Goal: Connect with others: Connect with others

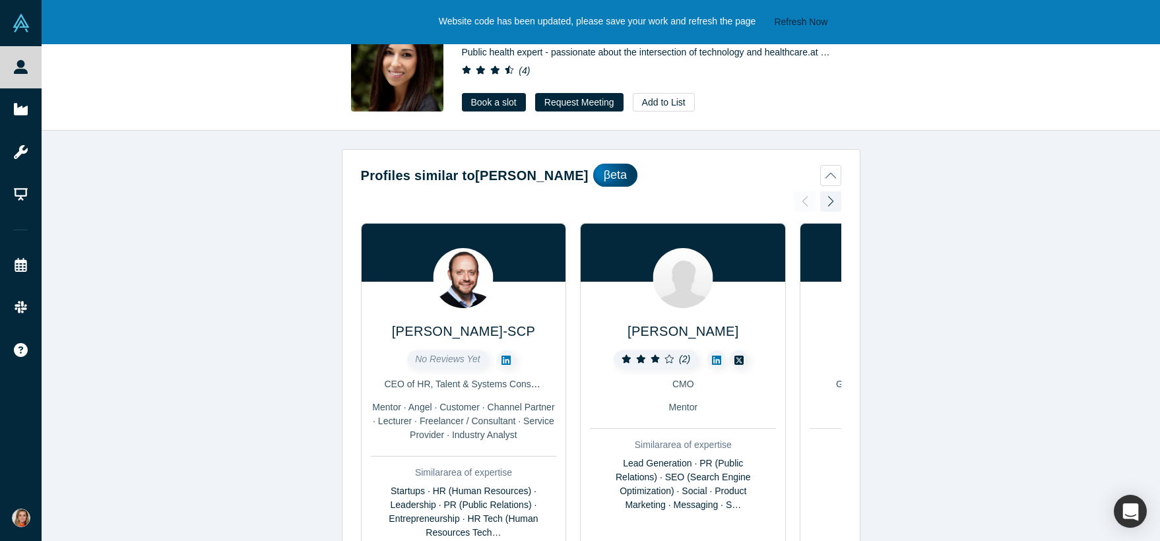
scroll to position [543, 0]
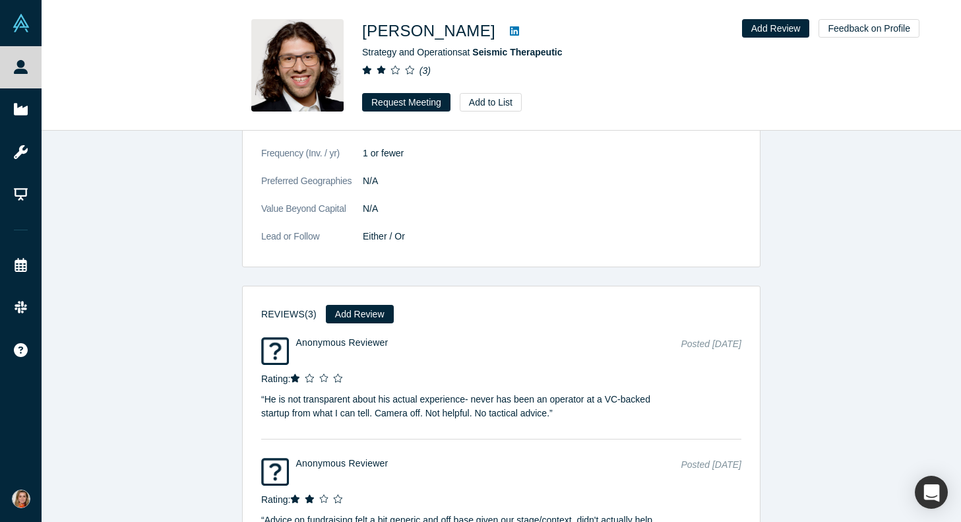
scroll to position [1189, 0]
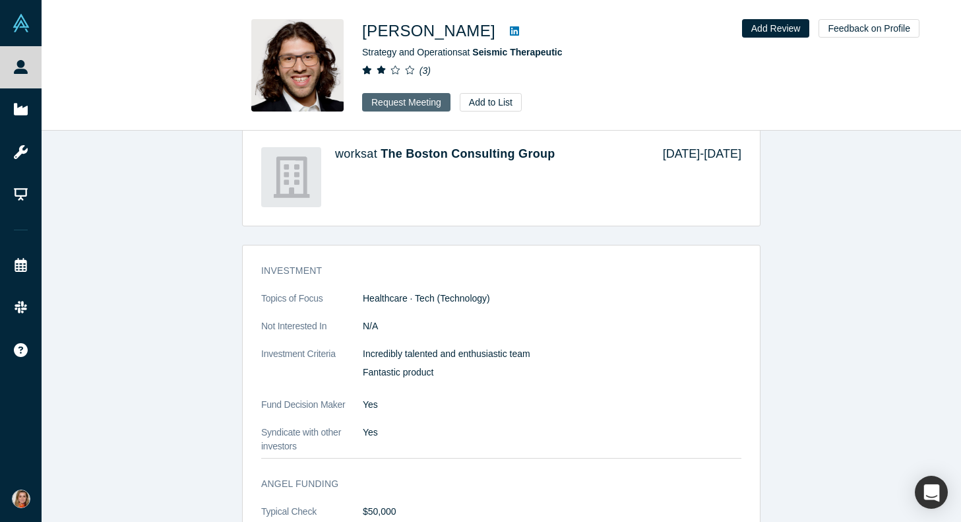
click at [429, 97] on button "Request Meeting" at bounding box center [406, 102] width 88 height 18
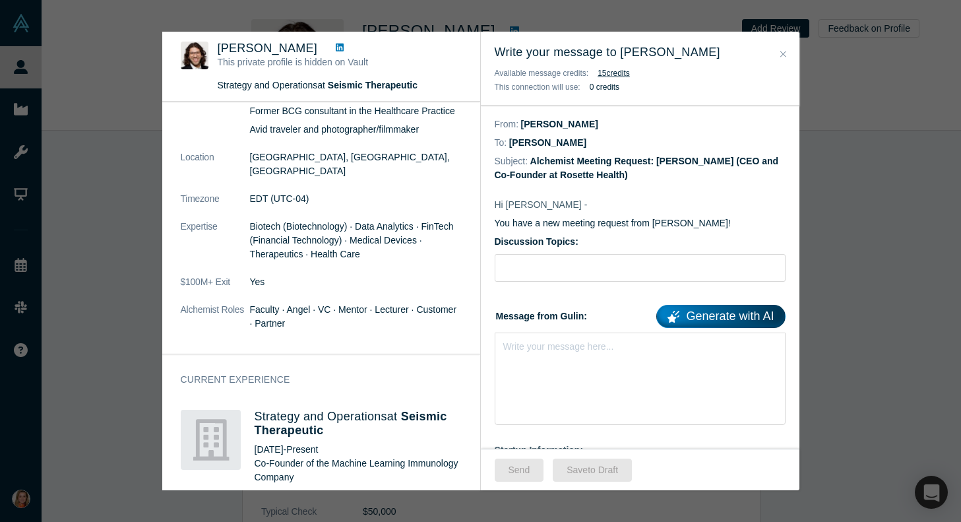
scroll to position [0, 0]
